Goal: Task Accomplishment & Management: Use online tool/utility

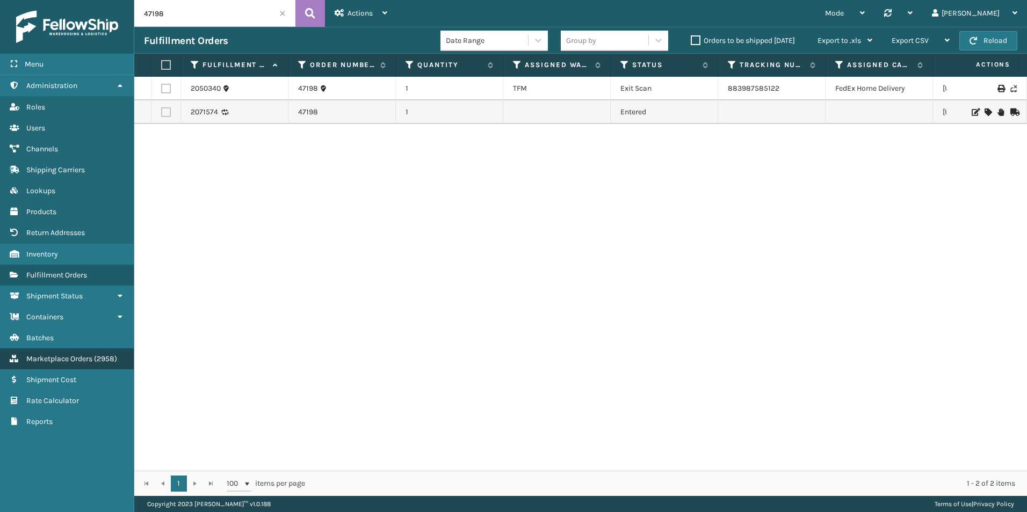
click at [85, 356] on span "Marketplace Orders" at bounding box center [59, 358] width 66 height 9
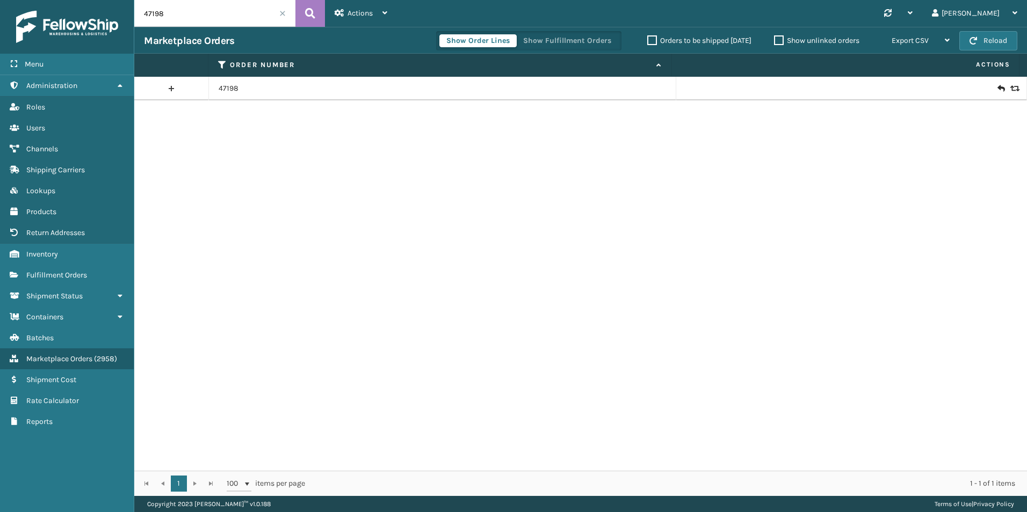
click at [190, 12] on input "47198" at bounding box center [214, 13] width 161 height 27
click at [189, 12] on input "47198" at bounding box center [214, 13] width 161 height 27
drag, startPoint x: 185, startPoint y: 13, endPoint x: 58, endPoint y: 280, distance: 295.4
click at [58, 280] on link "Fulfillment Orders" at bounding box center [67, 275] width 134 height 21
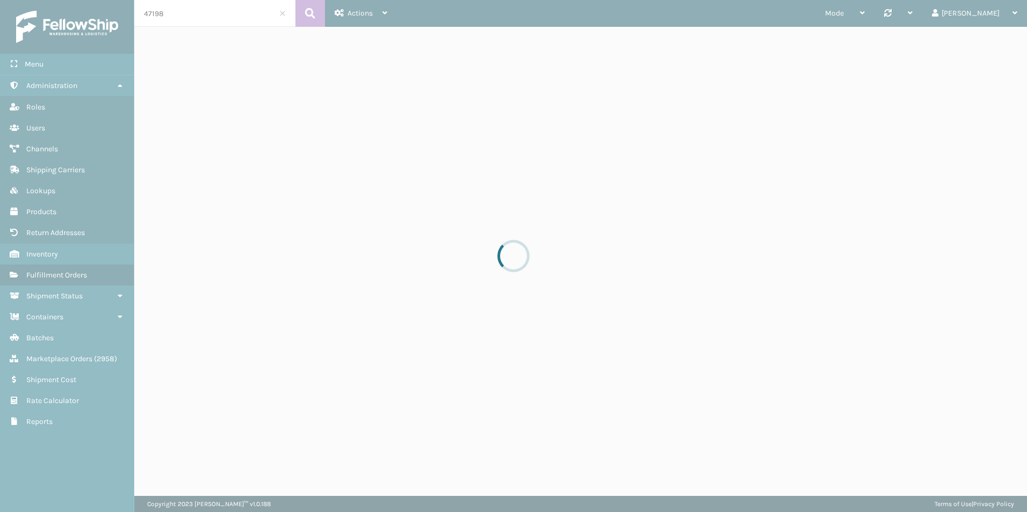
click at [58, 278] on div at bounding box center [513, 256] width 1027 height 512
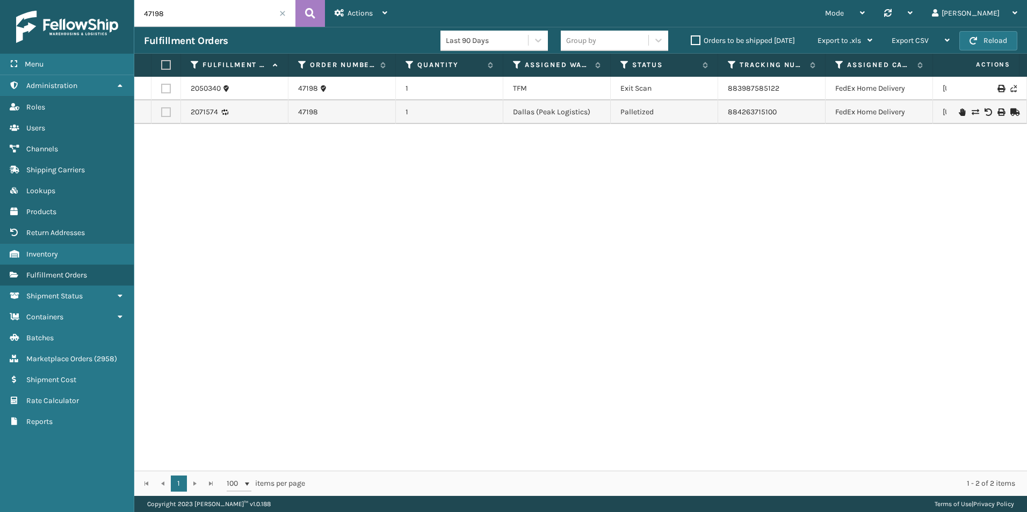
drag, startPoint x: 185, startPoint y: 8, endPoint x: 134, endPoint y: 6, distance: 51.6
click at [132, 0] on div "Menu Administration Roles Users Channels Shipping Carriers Lookups Products Ret…" at bounding box center [513, 0] width 1027 height 0
drag, startPoint x: 799, startPoint y: 108, endPoint x: 666, endPoint y: 110, distance: 132.6
click at [666, 110] on tr "2071574 47198 1 [GEOGRAPHIC_DATA] (Peak Logistics) Palletized 884263715100 FedE…" at bounding box center [681, 112] width 1094 height 24
copy tr "884263715100"
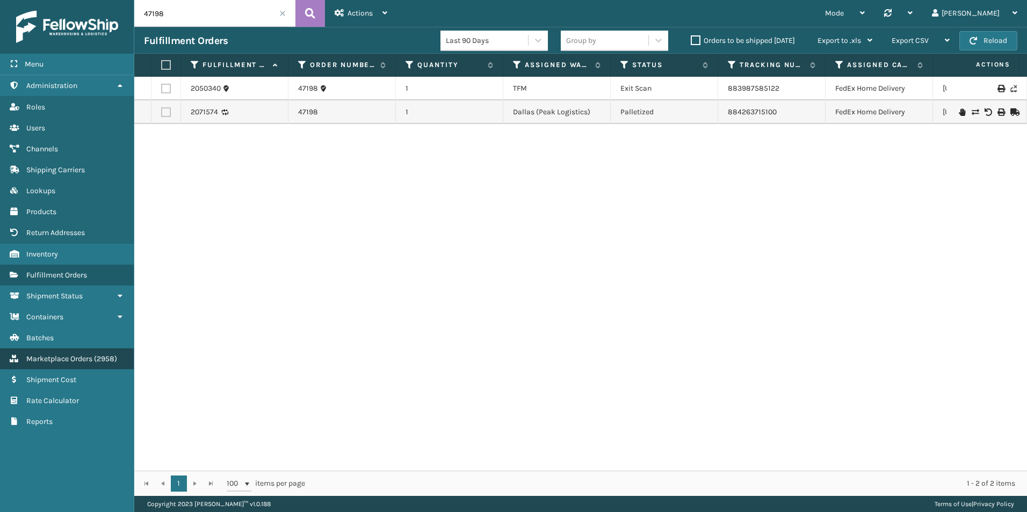
click at [62, 365] on link "Marketplace Orders ( 2958 )" at bounding box center [67, 358] width 134 height 21
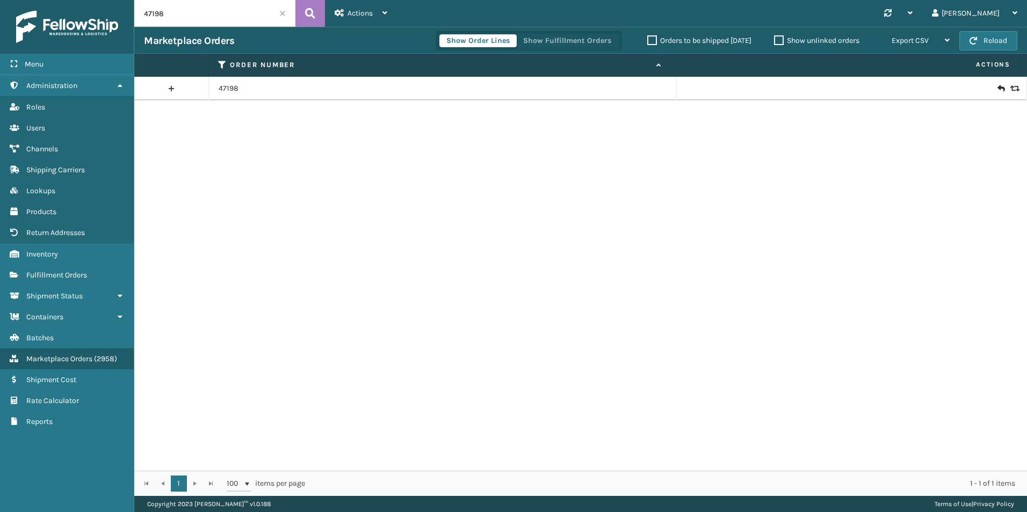
click at [172, 18] on input "47198" at bounding box center [214, 13] width 161 height 27
paste input "113-5236132-6620245"
type input "113-5236132-6620245"
click at [320, 18] on button at bounding box center [310, 13] width 30 height 27
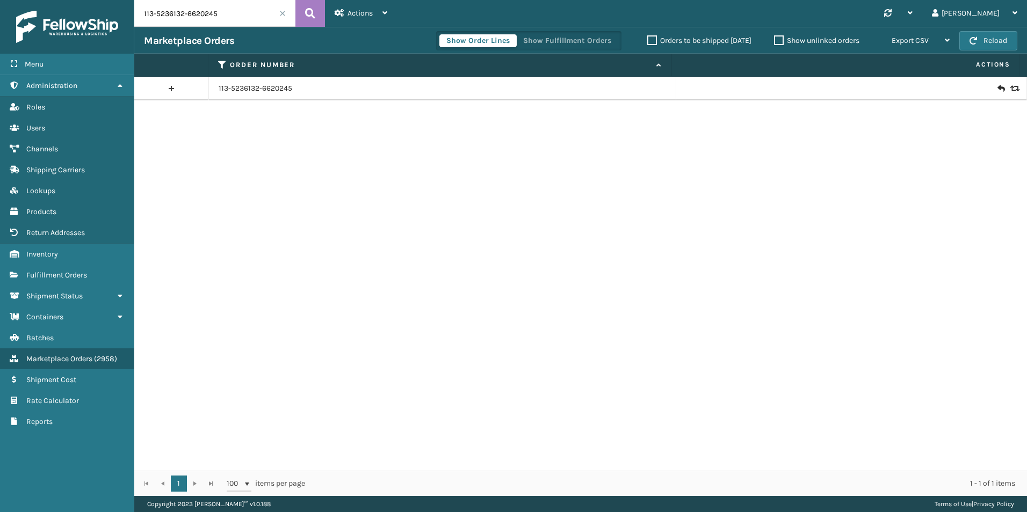
click at [997, 89] on icon at bounding box center [1000, 88] width 6 height 11
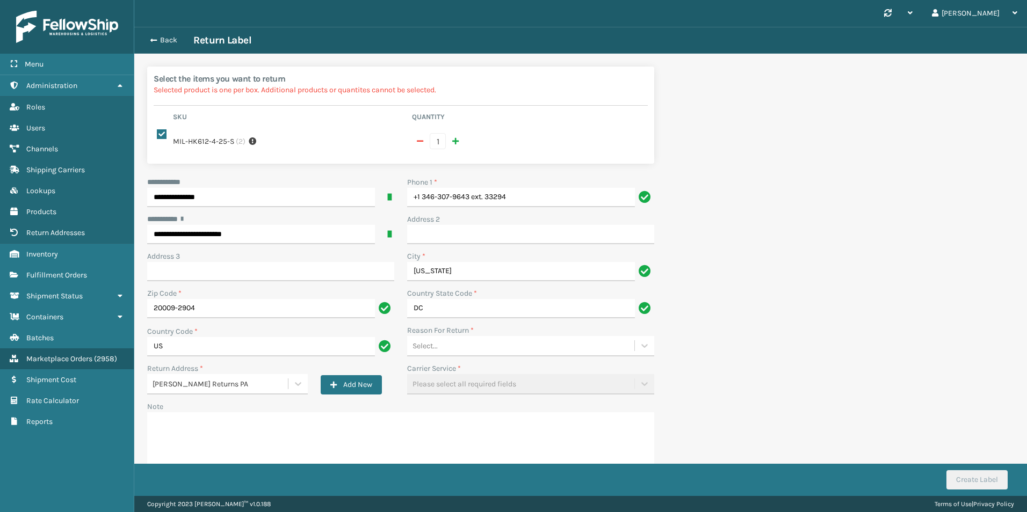
click at [453, 338] on div "Select..." at bounding box center [520, 346] width 227 height 18
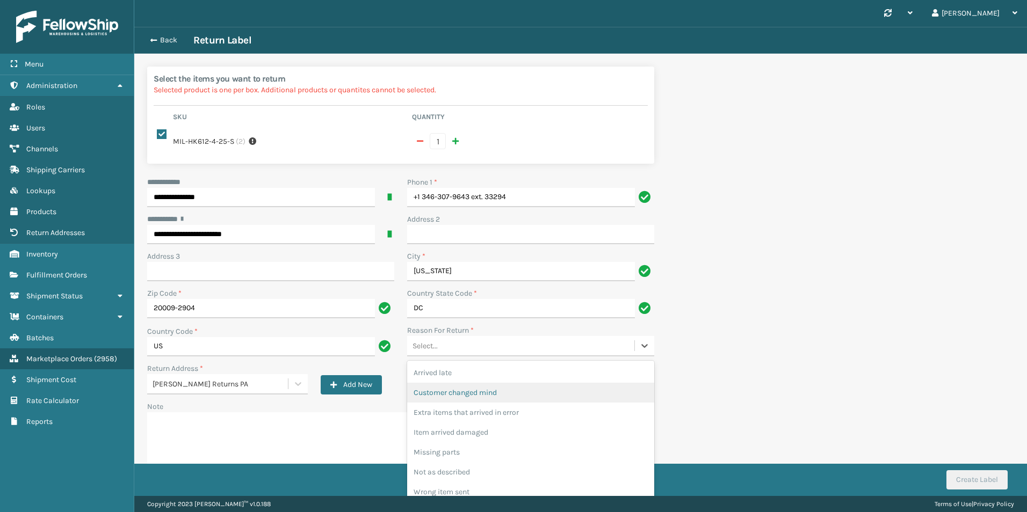
click at [454, 386] on div "Customer changed mind" at bounding box center [530, 393] width 247 height 20
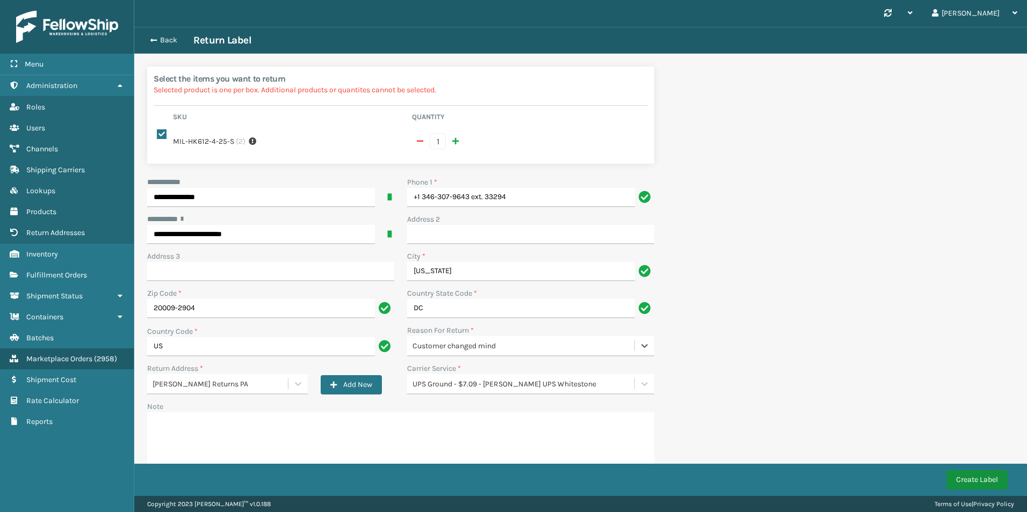
click at [982, 475] on button "Create Label" at bounding box center [976, 479] width 61 height 19
